Goal: Task Accomplishment & Management: Use online tool/utility

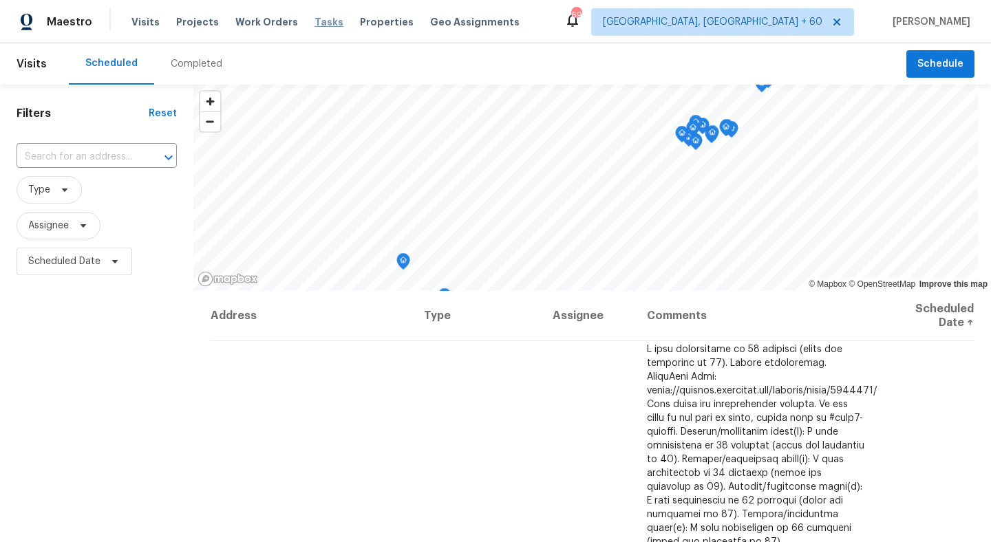
click at [315, 26] on span "Tasks" at bounding box center [329, 22] width 29 height 10
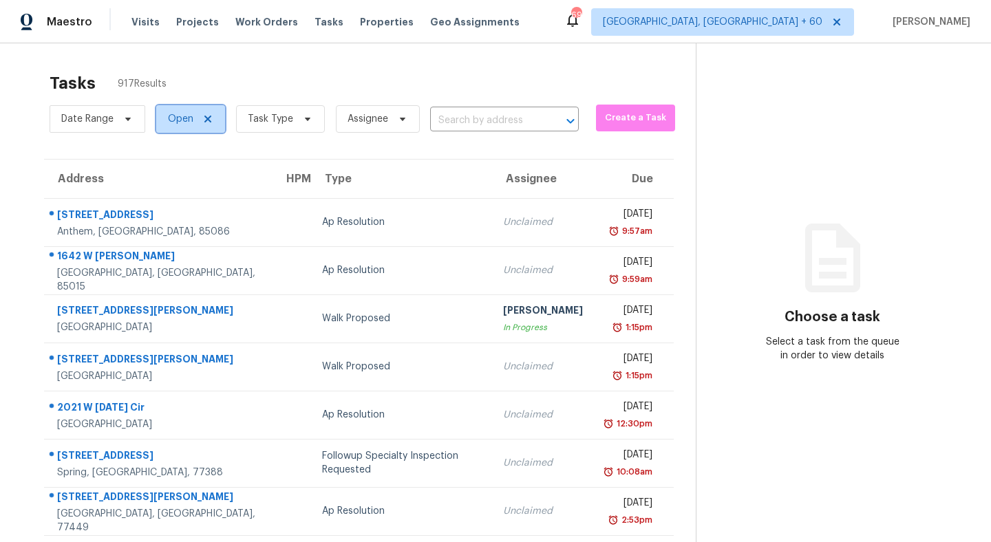
click at [169, 129] on span "Open" at bounding box center [190, 119] width 69 height 28
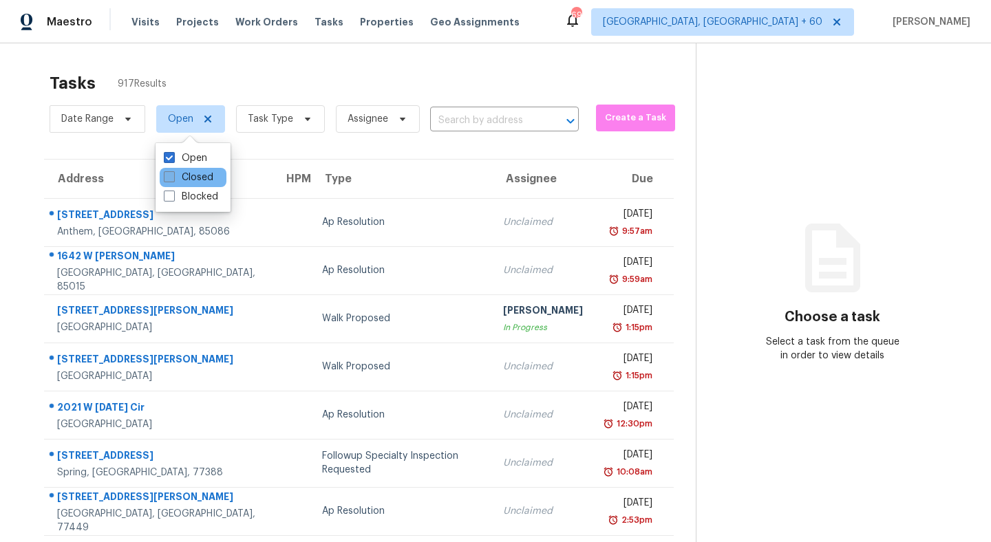
click at [169, 178] on span at bounding box center [169, 176] width 11 height 11
click at [169, 178] on input "Closed" at bounding box center [168, 175] width 9 height 9
checkbox input "true"
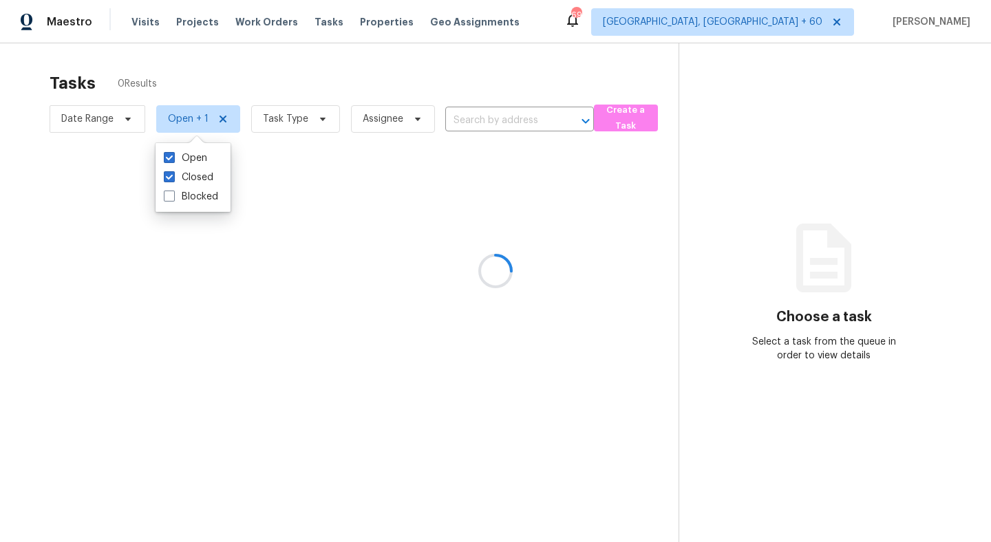
click at [214, 74] on div at bounding box center [495, 271] width 991 height 542
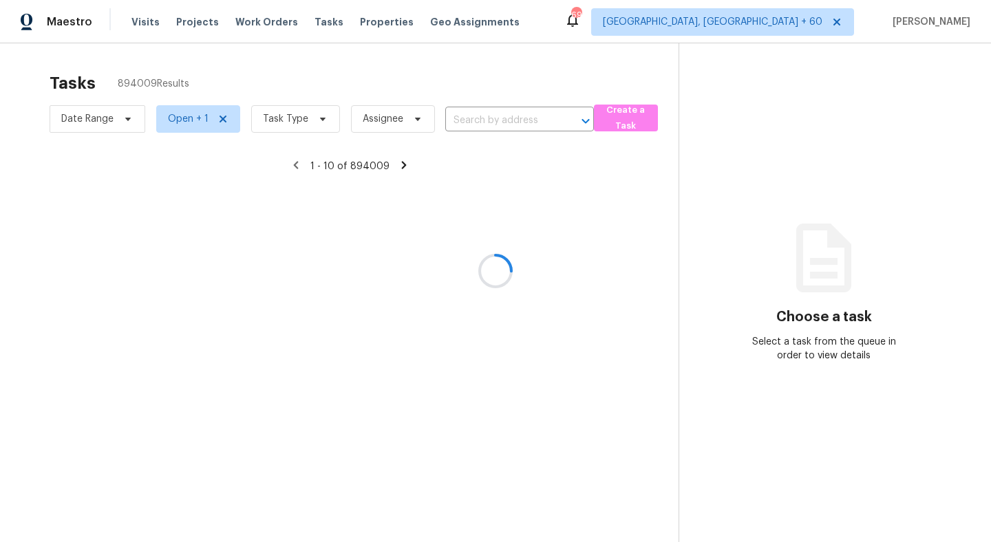
click at [117, 123] on div at bounding box center [495, 271] width 991 height 542
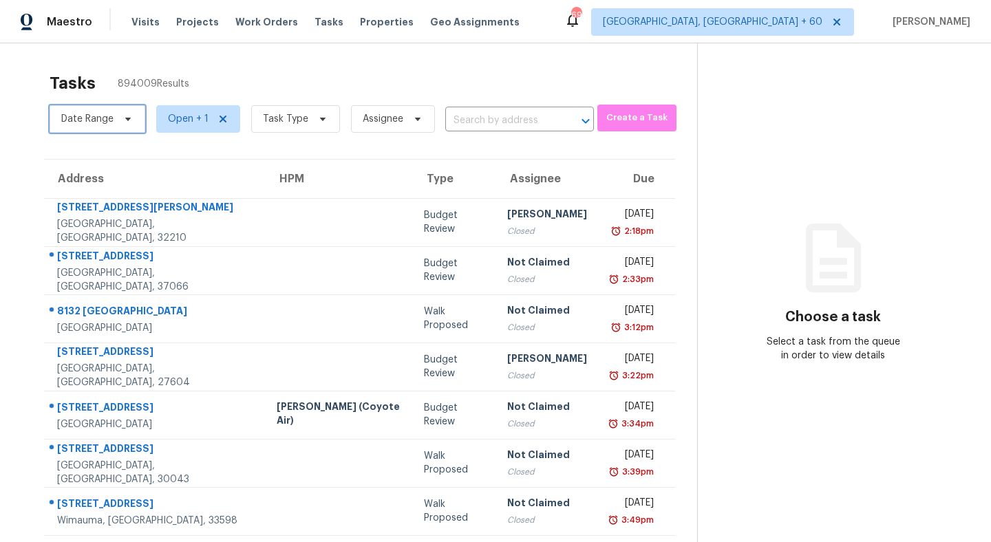
click at [102, 108] on span "Date Range" at bounding box center [98, 119] width 96 height 28
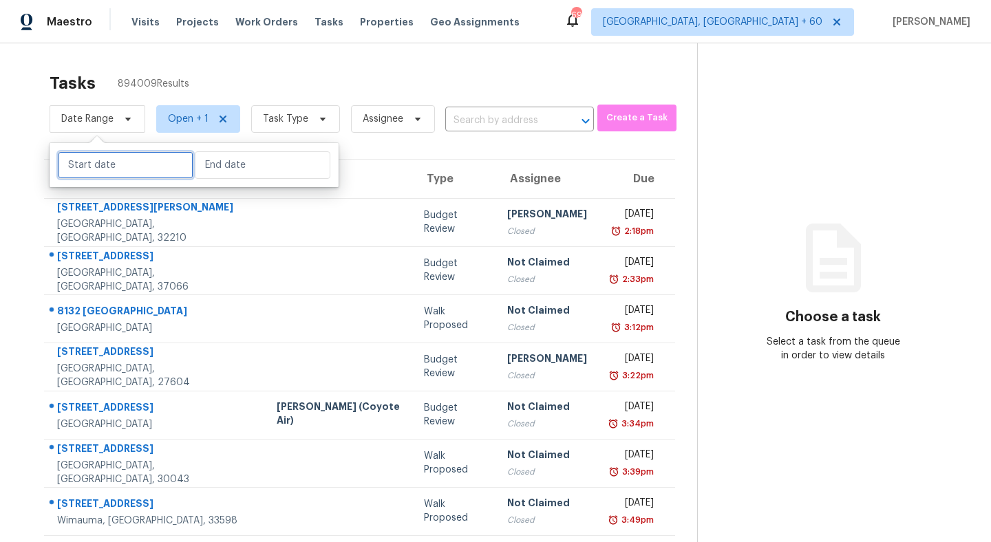
select select "8"
select select "2025"
select select "9"
select select "2025"
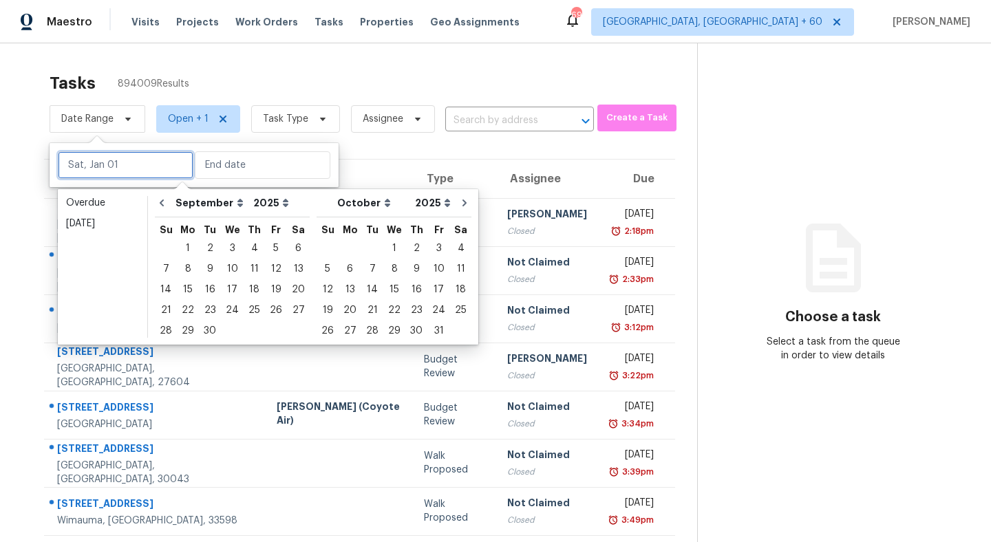
click at [108, 160] on input "text" at bounding box center [126, 165] width 136 height 28
click at [187, 246] on div "1" at bounding box center [188, 248] width 22 height 19
type input "[DATE]"
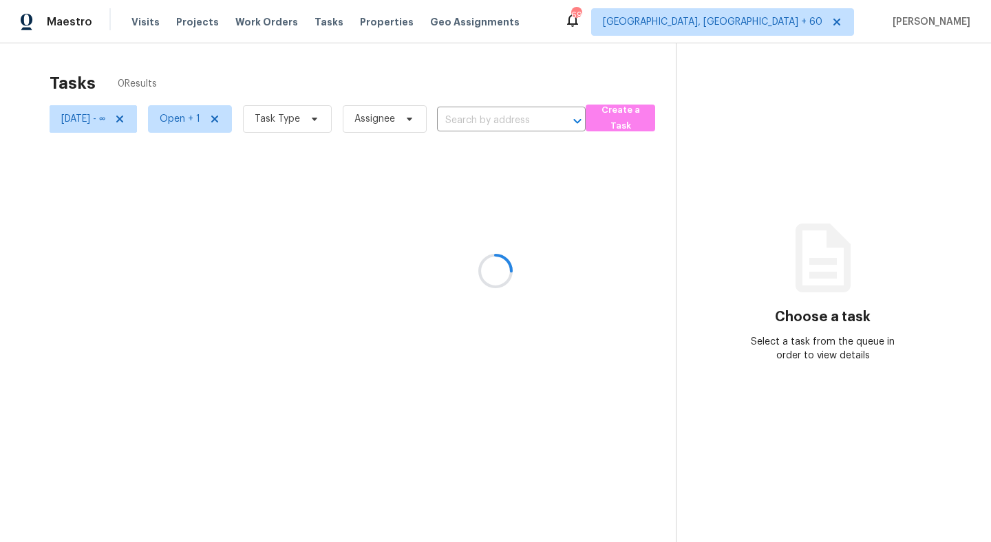
click at [191, 54] on div at bounding box center [495, 271] width 991 height 542
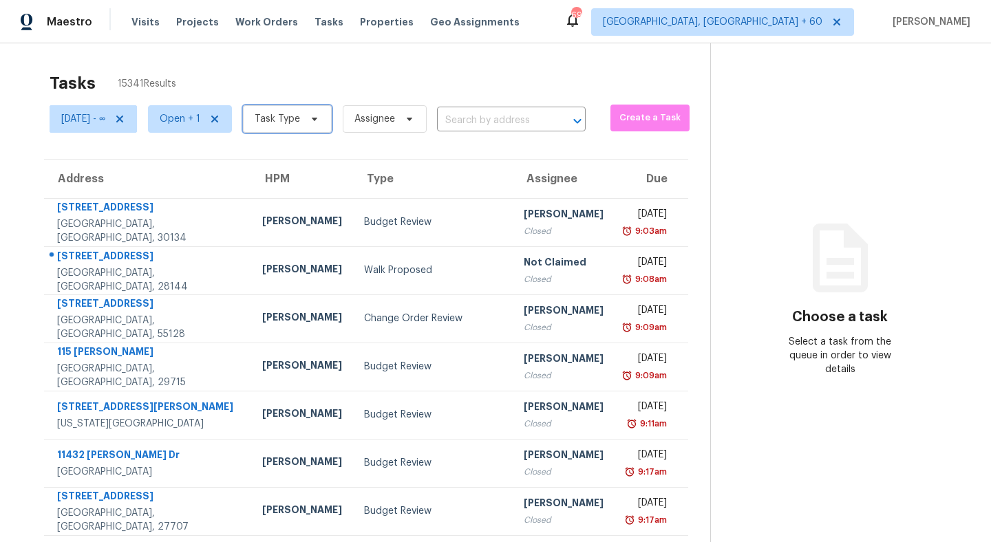
click at [295, 115] on span "Task Type" at bounding box center [277, 119] width 45 height 14
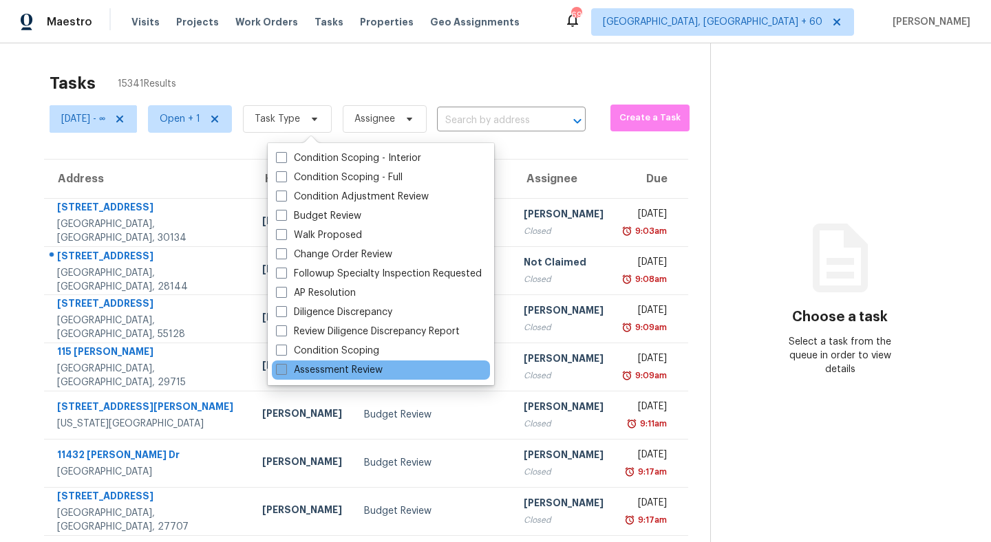
click at [282, 371] on span at bounding box center [281, 369] width 11 height 11
click at [282, 371] on input "Assessment Review" at bounding box center [280, 367] width 9 height 9
checkbox input "true"
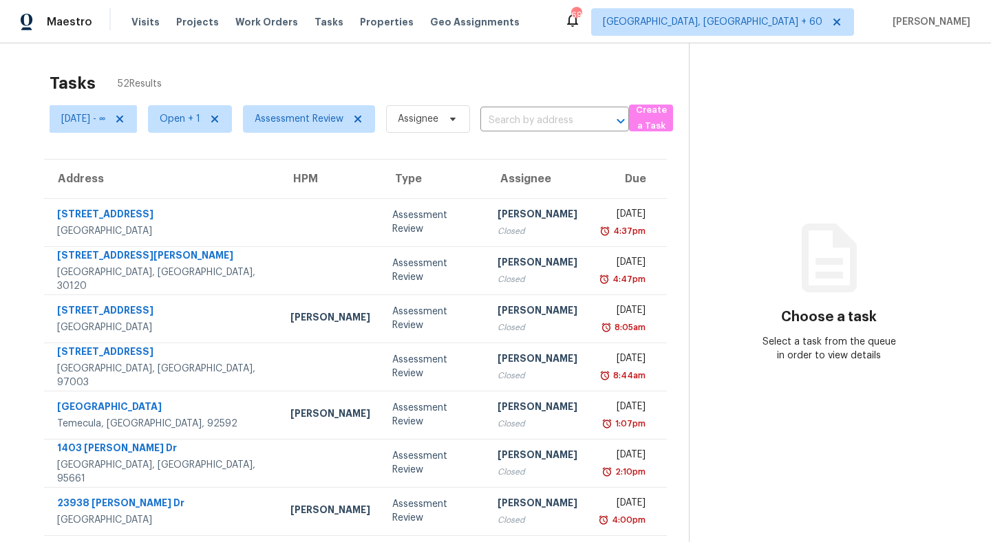
click at [343, 30] on div "Visits Projects Work Orders Tasks Properties Geo Assignments" at bounding box center [333, 22] width 405 height 28
click at [105, 119] on span "[DATE] - ∞" at bounding box center [83, 119] width 44 height 14
click at [336, 77] on div "Tasks 52 Results" at bounding box center [369, 83] width 639 height 36
click at [803, 16] on span "[GEOGRAPHIC_DATA], [GEOGRAPHIC_DATA] + 60" at bounding box center [713, 22] width 220 height 14
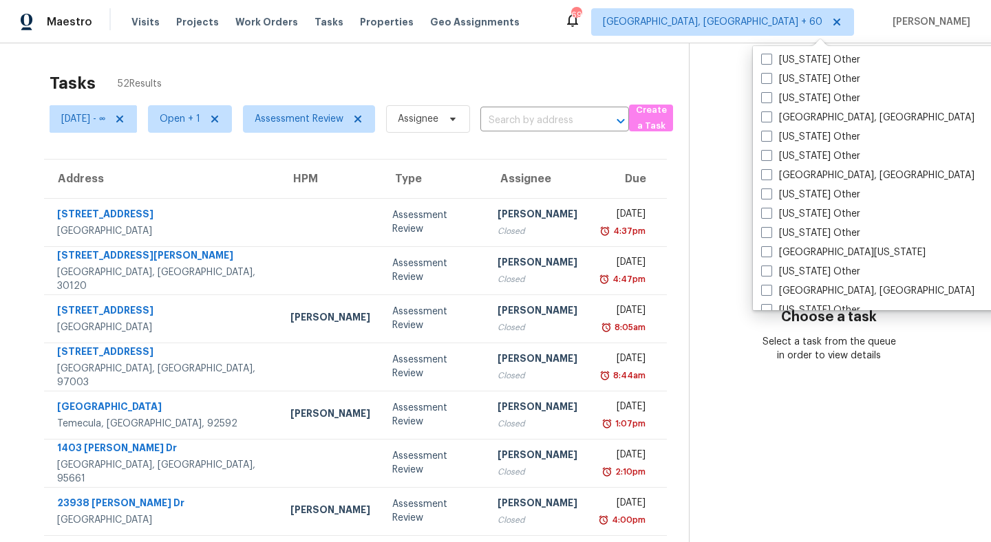
scroll to position [2079, 0]
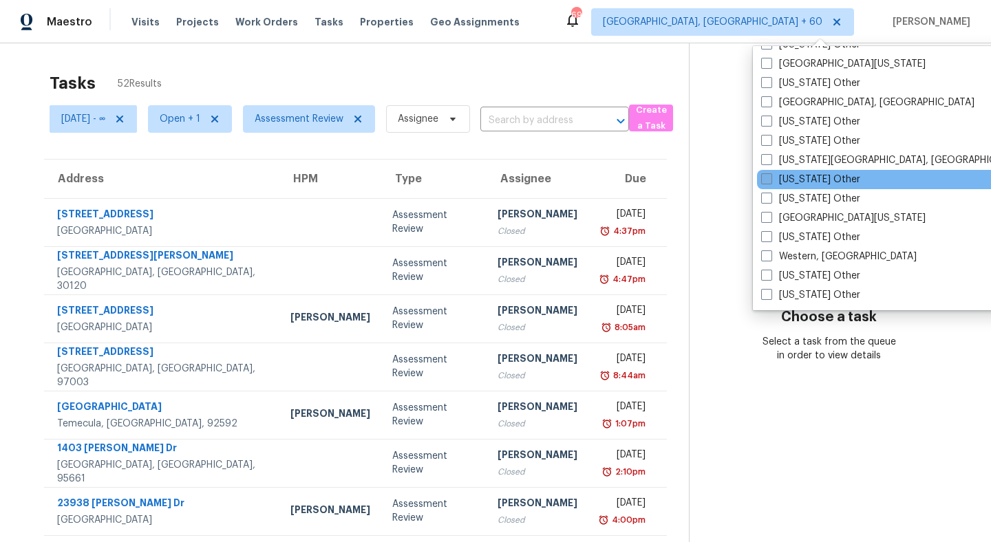
click at [770, 177] on span at bounding box center [766, 178] width 11 height 11
click at [770, 177] on input "[US_STATE] Other" at bounding box center [765, 177] width 9 height 9
click at [770, 178] on span at bounding box center [769, 178] width 11 height 11
click at [770, 178] on input "[US_STATE] Other" at bounding box center [768, 177] width 9 height 9
checkbox input "false"
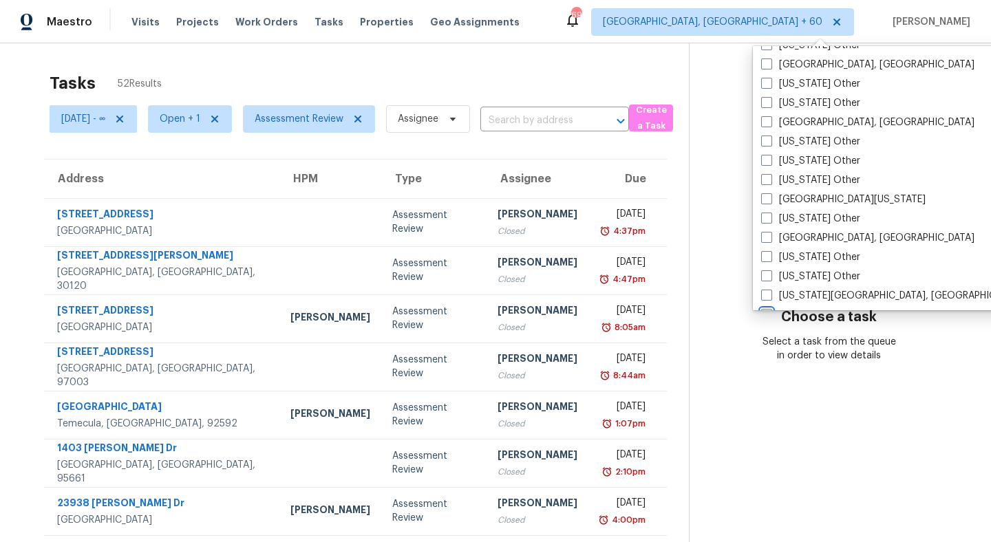
scroll to position [1844, 0]
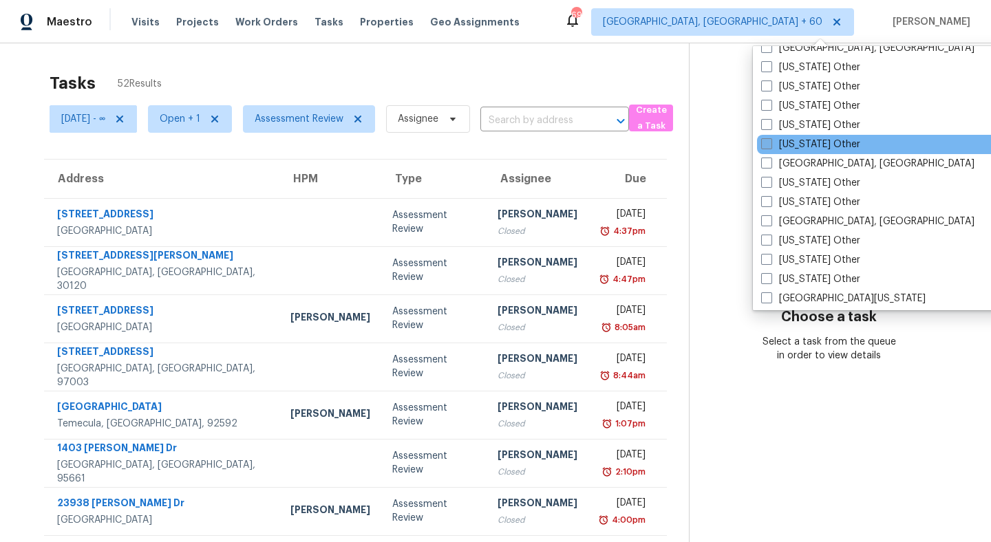
click at [766, 145] on span at bounding box center [766, 143] width 11 height 11
click at [766, 145] on input "[US_STATE] Other" at bounding box center [765, 142] width 9 height 9
checkbox input "true"
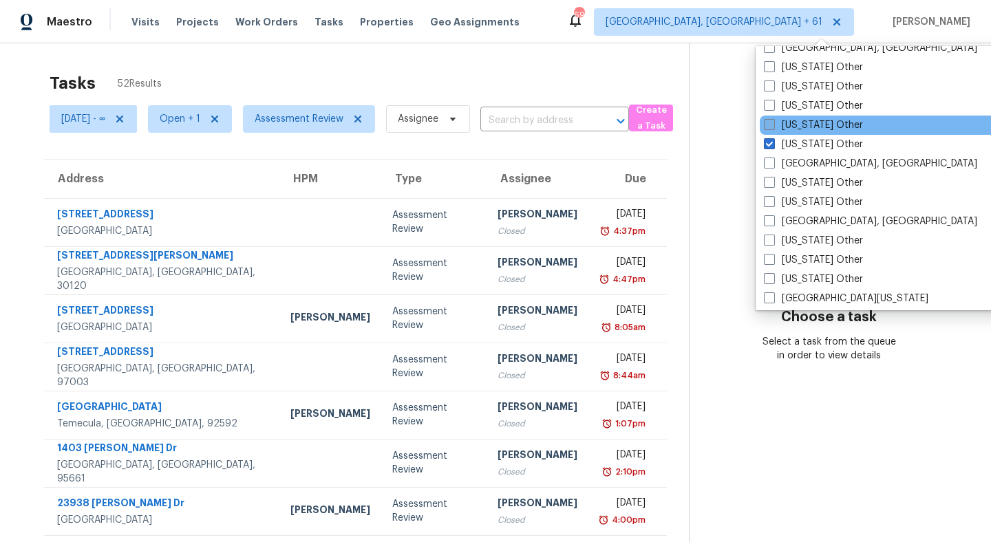
click at [770, 127] on span at bounding box center [769, 124] width 11 height 11
click at [770, 127] on input "[US_STATE] Other" at bounding box center [768, 122] width 9 height 9
click at [770, 127] on span at bounding box center [768, 124] width 11 height 11
click at [770, 127] on input "[US_STATE] Other" at bounding box center [767, 122] width 9 height 9
checkbox input "false"
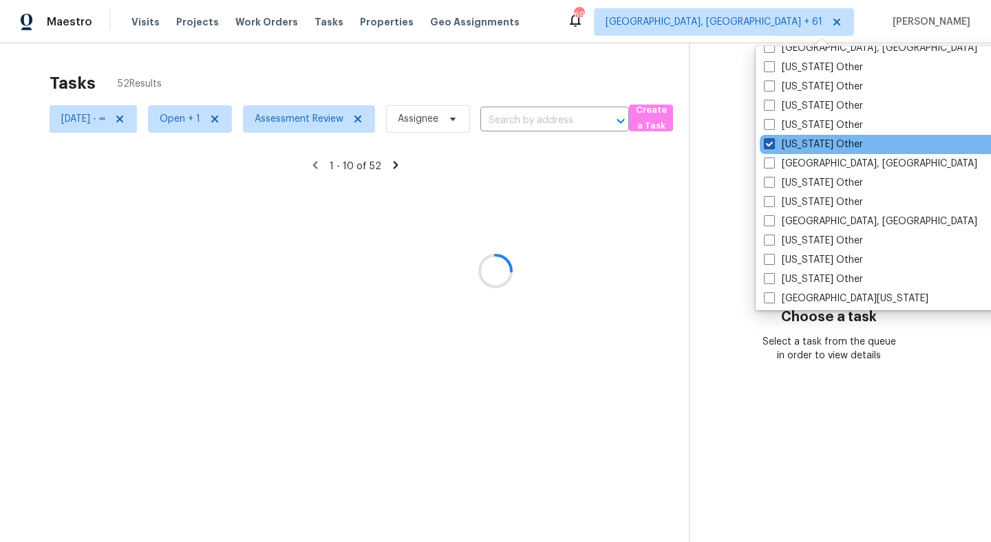
click at [769, 144] on span at bounding box center [769, 143] width 11 height 11
click at [769, 144] on input "[US_STATE] Other" at bounding box center [768, 142] width 9 height 9
checkbox input "false"
